Goal: Information Seeking & Learning: Learn about a topic

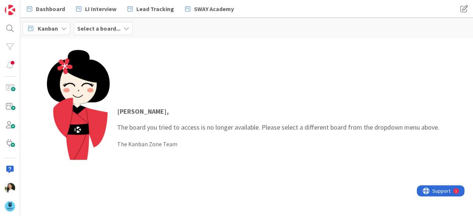
click at [121, 23] on div "Select a board..." at bounding box center [103, 28] width 59 height 13
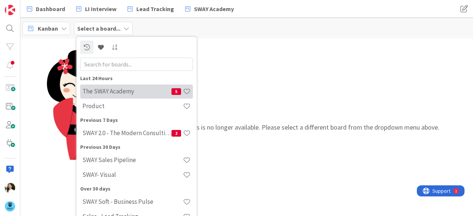
click at [104, 87] on div "The SWAY Academy 5" at bounding box center [136, 92] width 113 height 14
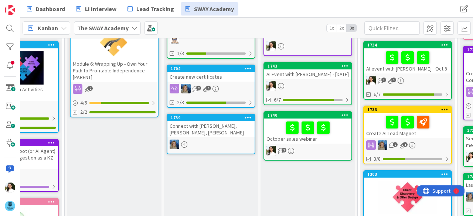
scroll to position [65, 59]
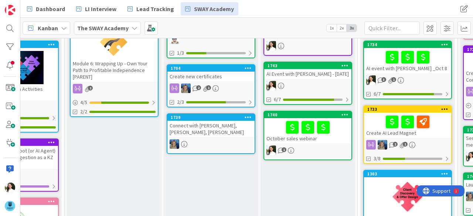
click at [337, 128] on div "October sales webinar" at bounding box center [307, 130] width 87 height 25
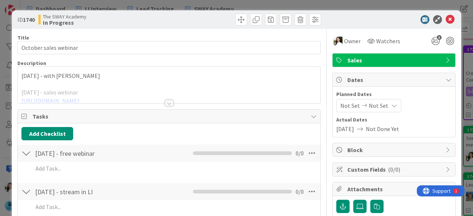
click at [66, 92] on div at bounding box center [169, 94] width 303 height 19
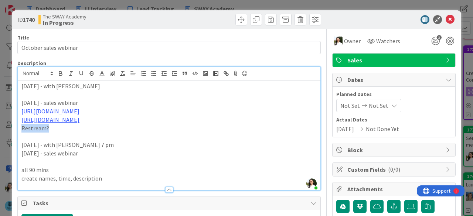
drag, startPoint x: 50, startPoint y: 126, endPoint x: 20, endPoint y: 127, distance: 30.0
click at [20, 127] on div "[DATE] - with [PERSON_NAME] [DATE] - sales webinar [URL][DOMAIN_NAME] [URL][DOM…" at bounding box center [169, 136] width 303 height 110
click at [0, 98] on div "ID 1740 The SWAY Academy In Progress Title 21 / 128 October sales webinar Descr…" at bounding box center [236, 108] width 473 height 216
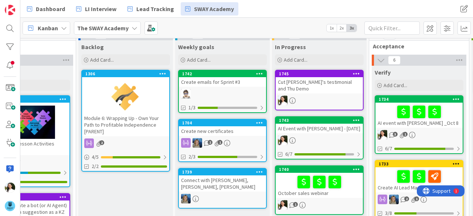
scroll to position [11, 48]
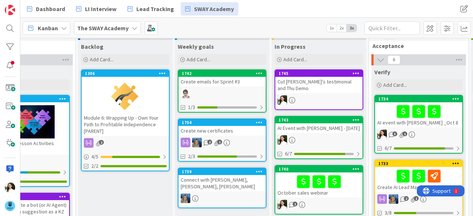
click at [285, 177] on div at bounding box center [319, 182] width 83 height 16
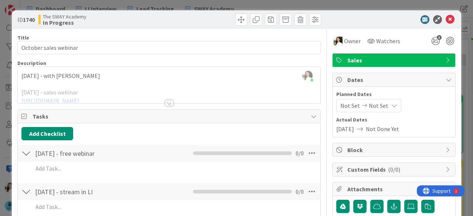
click at [159, 101] on div at bounding box center [169, 94] width 303 height 19
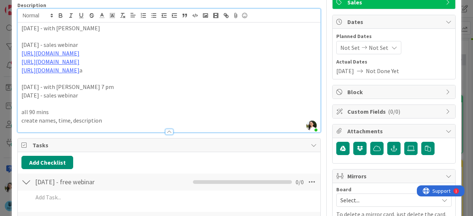
scroll to position [59, 0]
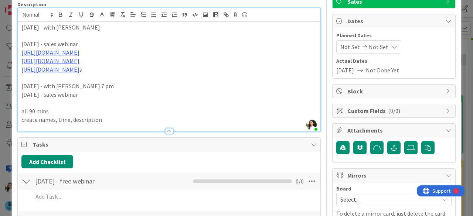
click at [90, 99] on p "[DATE] - sales webinar" at bounding box center [169, 95] width 296 height 9
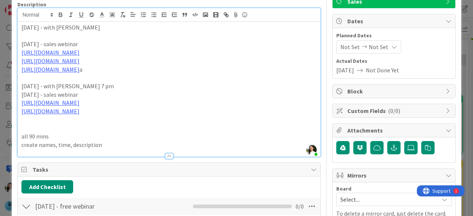
click at [99, 91] on p "[DATE] - with [PERSON_NAME] 7 pm" at bounding box center [169, 86] width 296 height 9
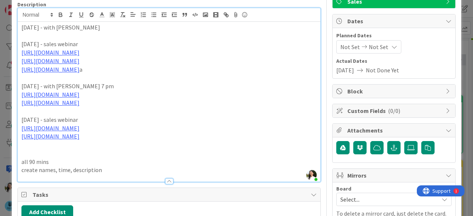
click at [142, 141] on p "[URL][DOMAIN_NAME]" at bounding box center [169, 136] width 296 height 9
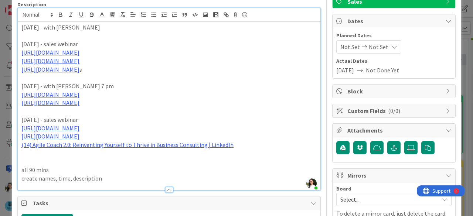
click at [101, 115] on p at bounding box center [169, 111] width 296 height 9
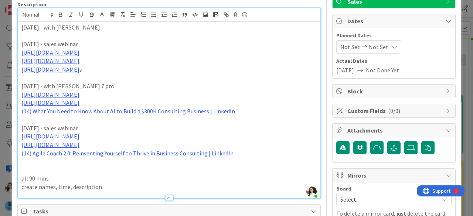
click at [0, 136] on div "ID 1740 The SWAY Academy In Progress Title 21 / 128 October sales webinar Descr…" at bounding box center [236, 108] width 473 height 216
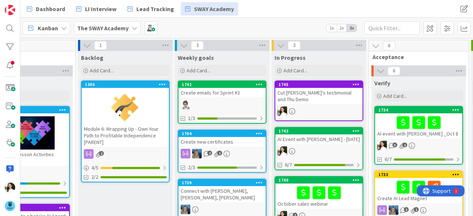
scroll to position [0, 48]
